Goal: Information Seeking & Learning: Find specific fact

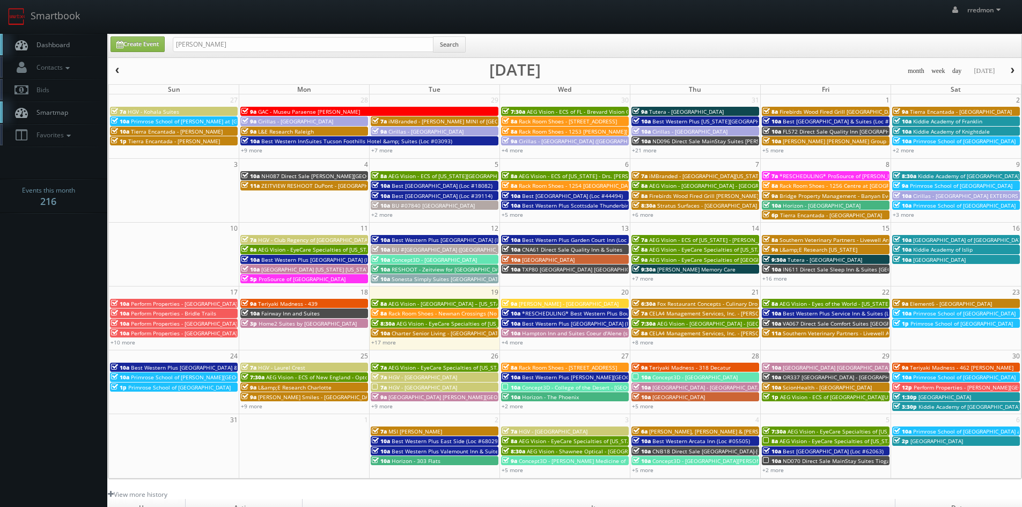
type input "mike allen"
click at [444, 42] on button "Search" at bounding box center [449, 44] width 33 height 16
